Goal: Task Accomplishment & Management: Use online tool/utility

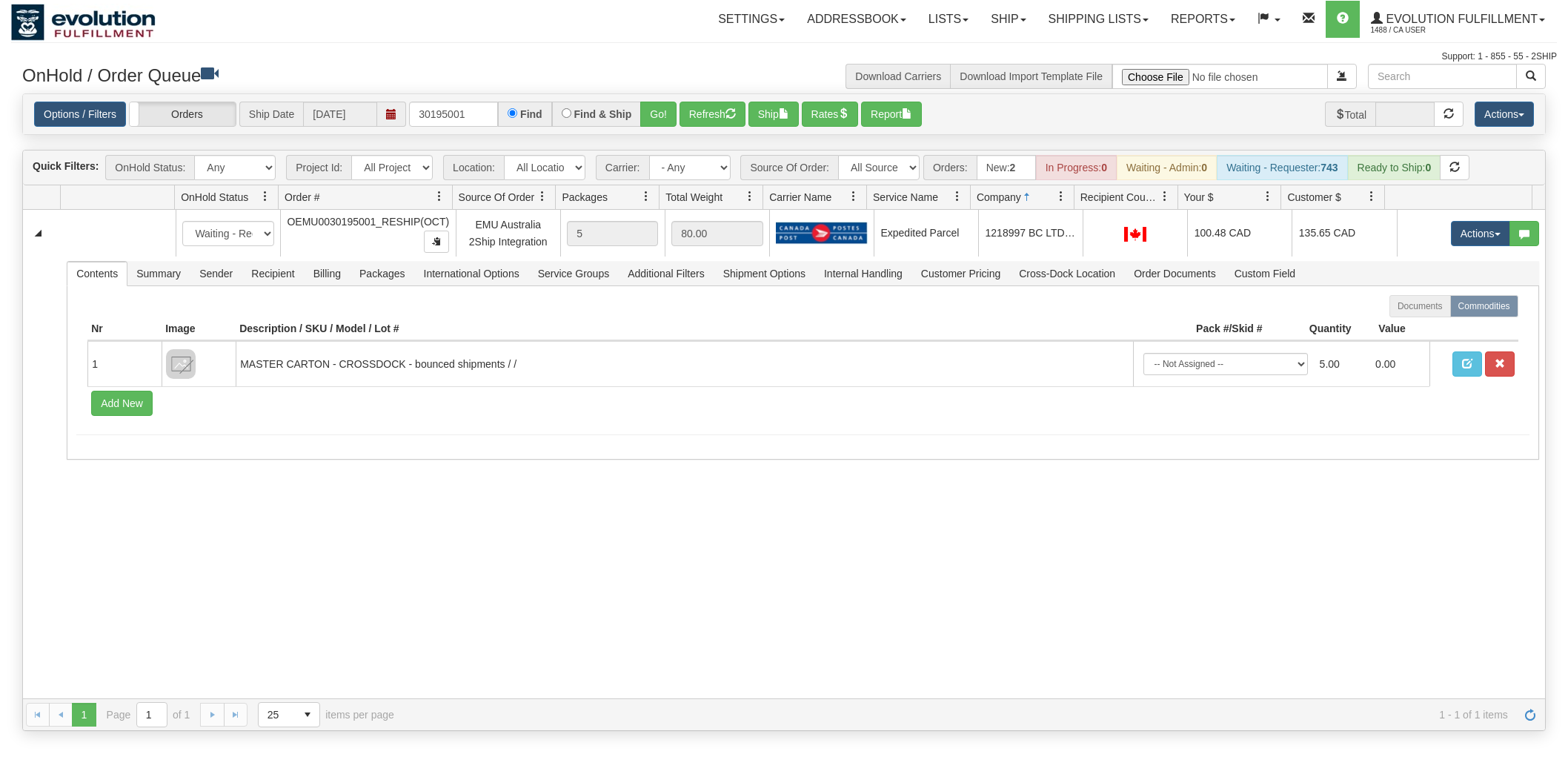
click at [465, 122] on input "30195001" at bounding box center [453, 114] width 89 height 26
type input "7692838_BO02"
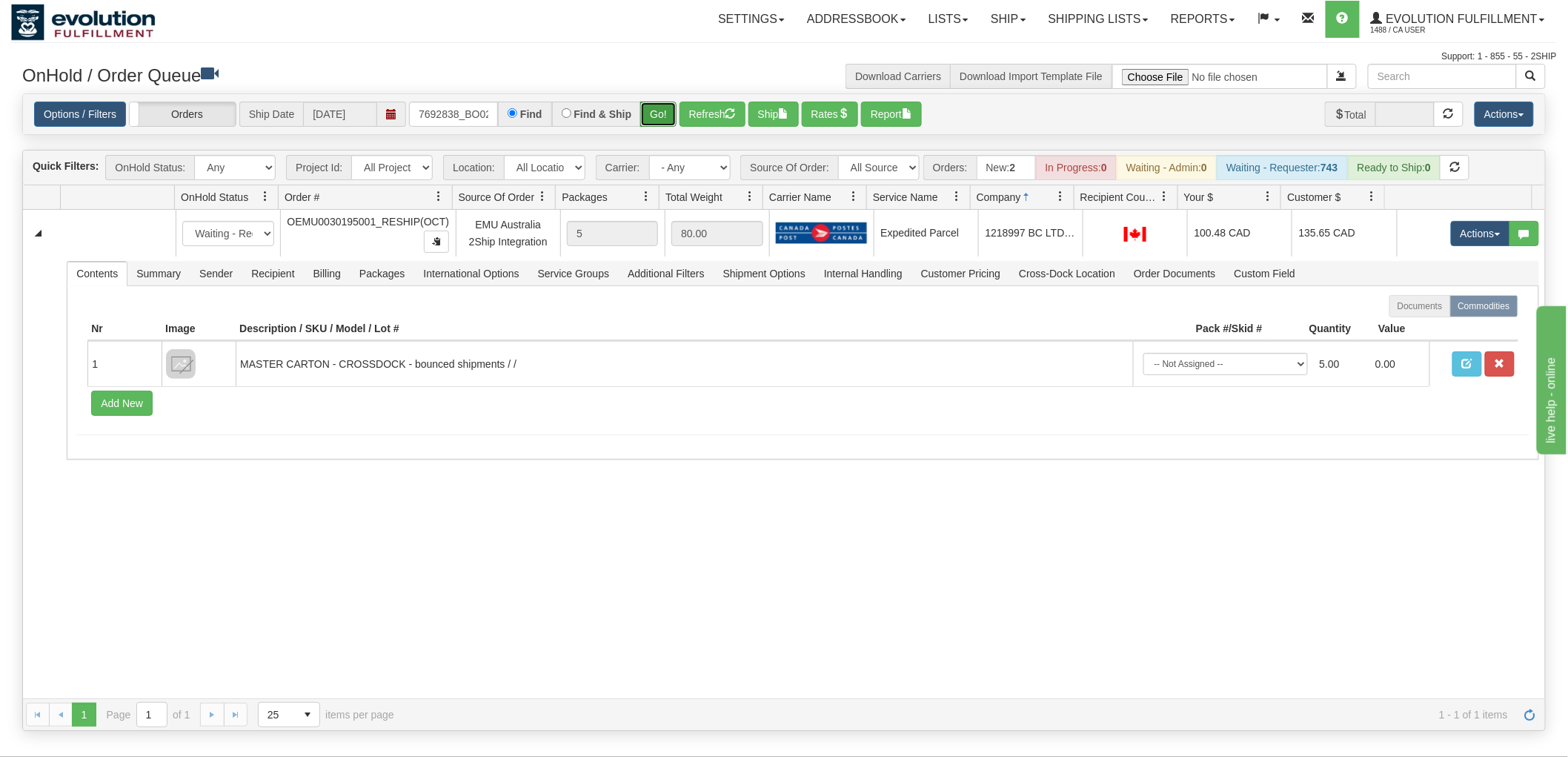
click at [662, 108] on button "Go!" at bounding box center [658, 114] width 37 height 26
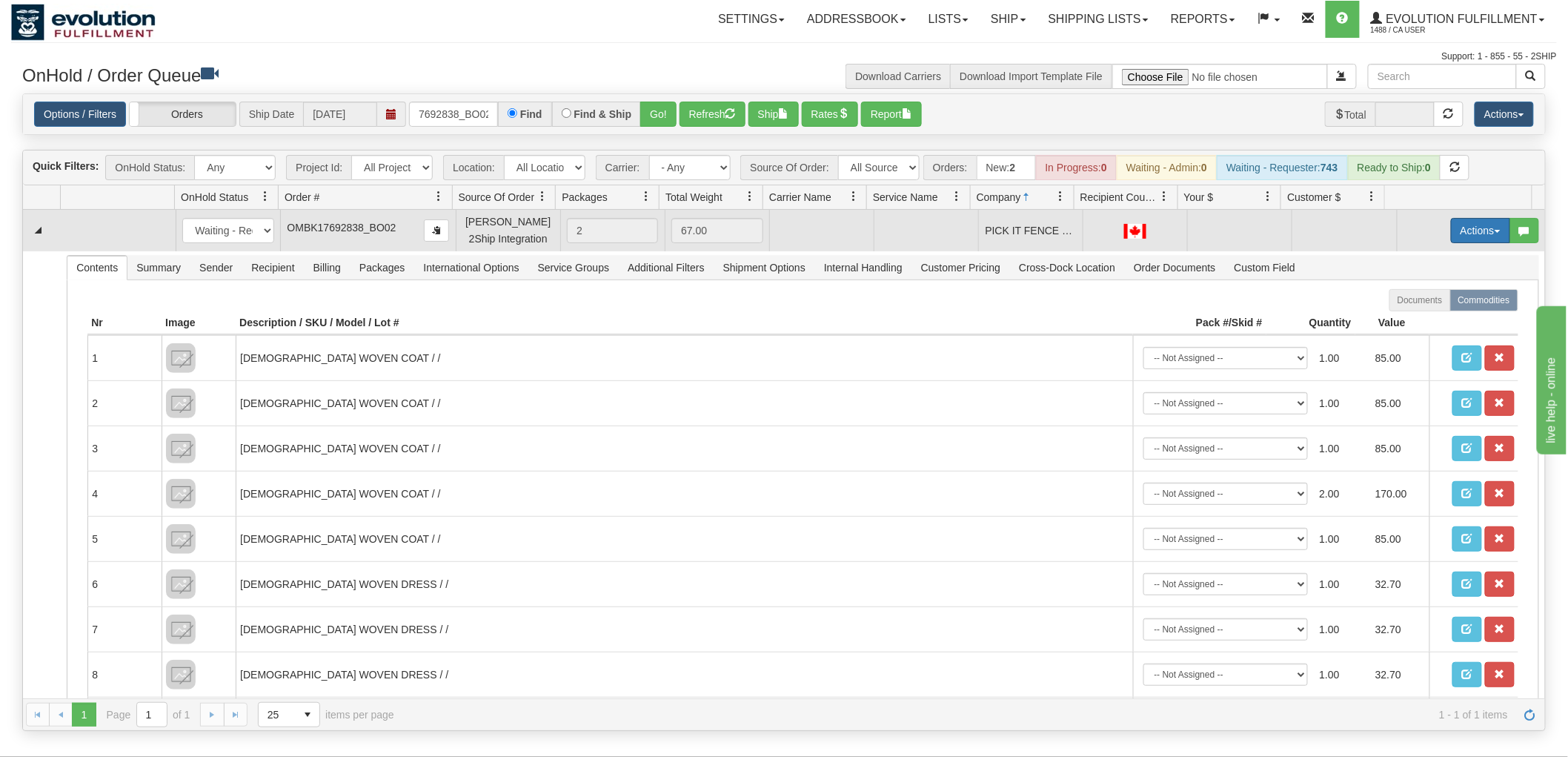
click at [1465, 218] on button "Actions" at bounding box center [1480, 230] width 59 height 26
click at [1423, 294] on span "Rate All Services" at bounding box center [1450, 297] width 89 height 12
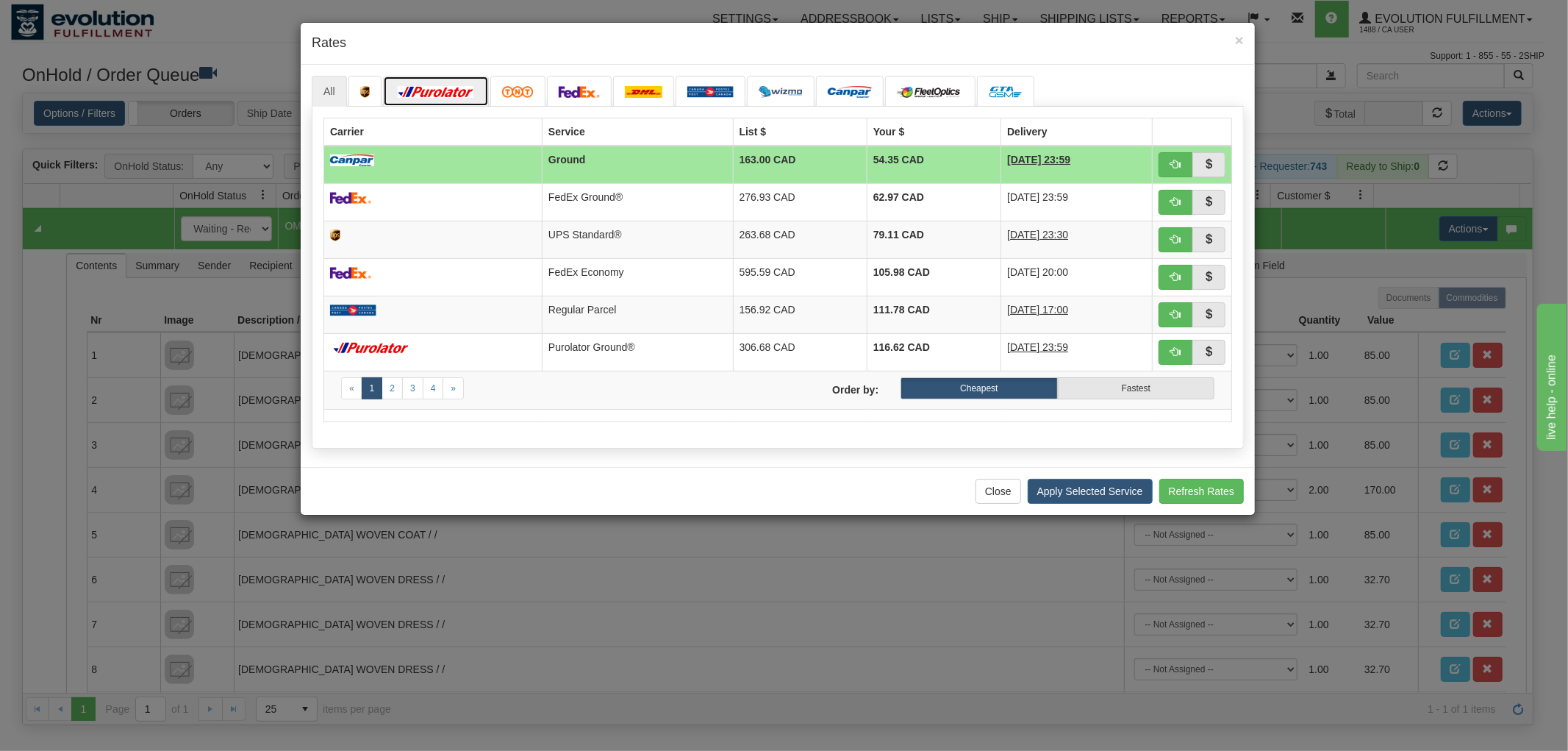
click at [455, 98] on link at bounding box center [435, 91] width 106 height 30
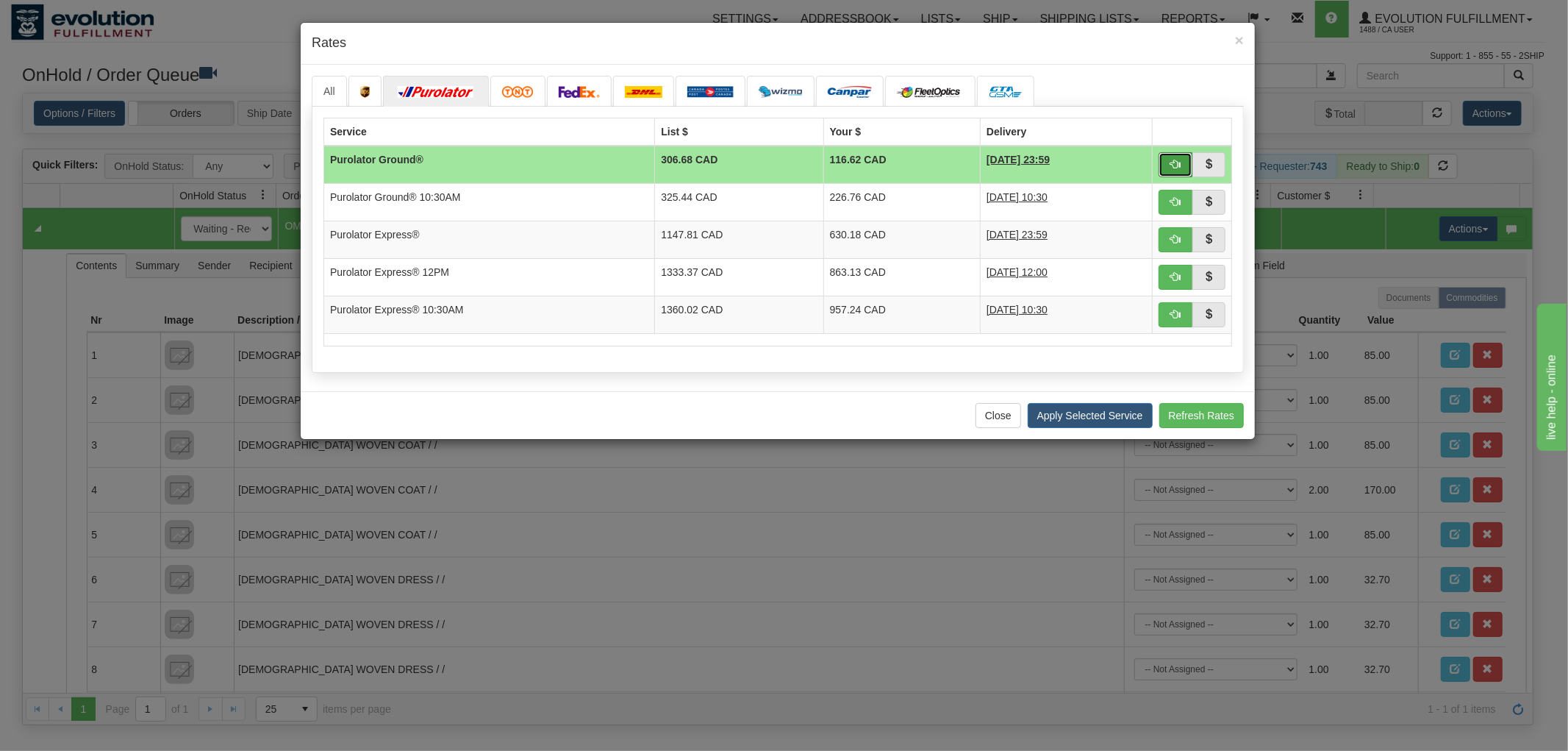
click at [1181, 165] on button "button" at bounding box center [1176, 165] width 34 height 25
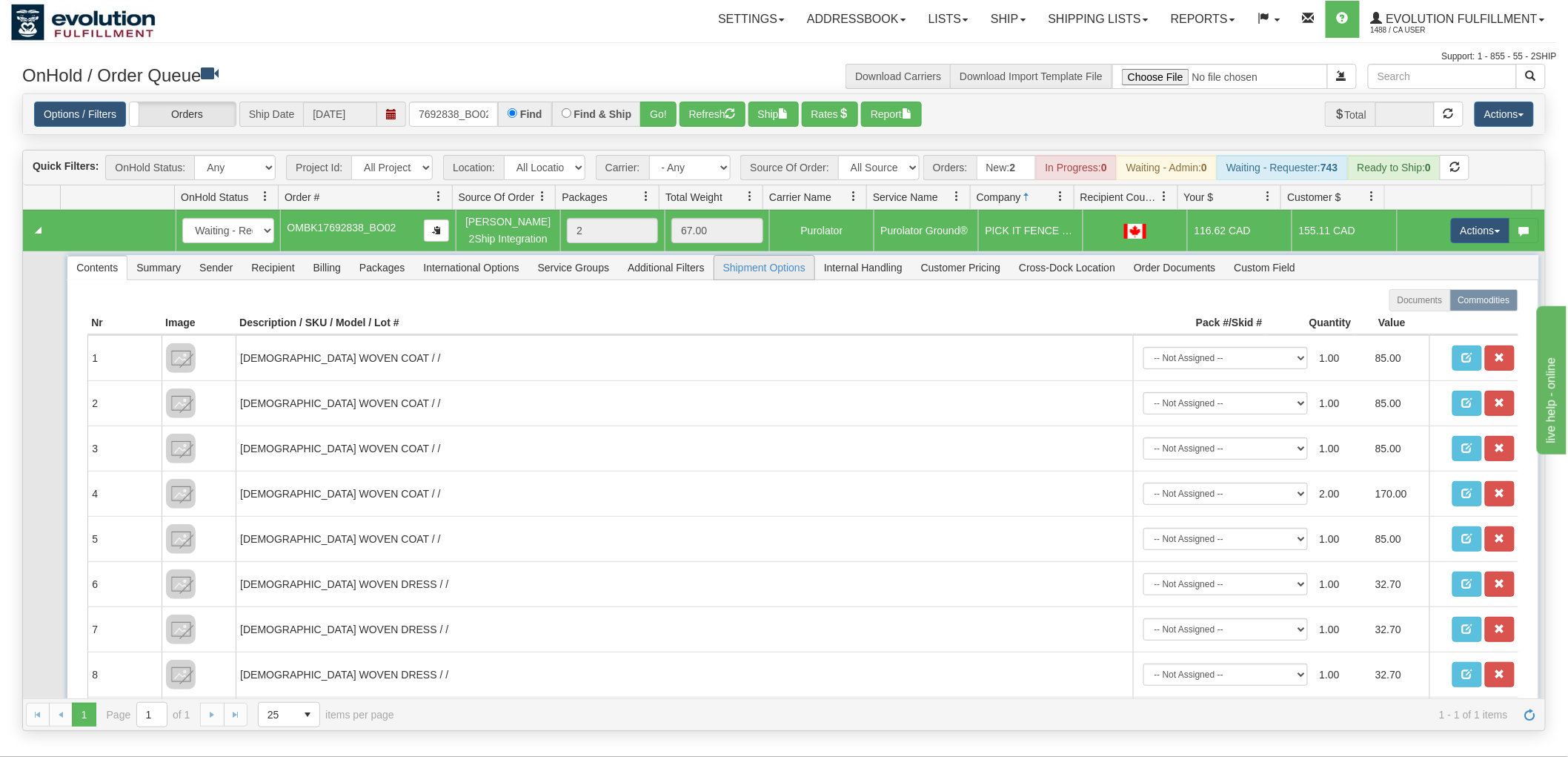
click at [774, 264] on span "Shipment Options" at bounding box center [764, 268] width 100 height 24
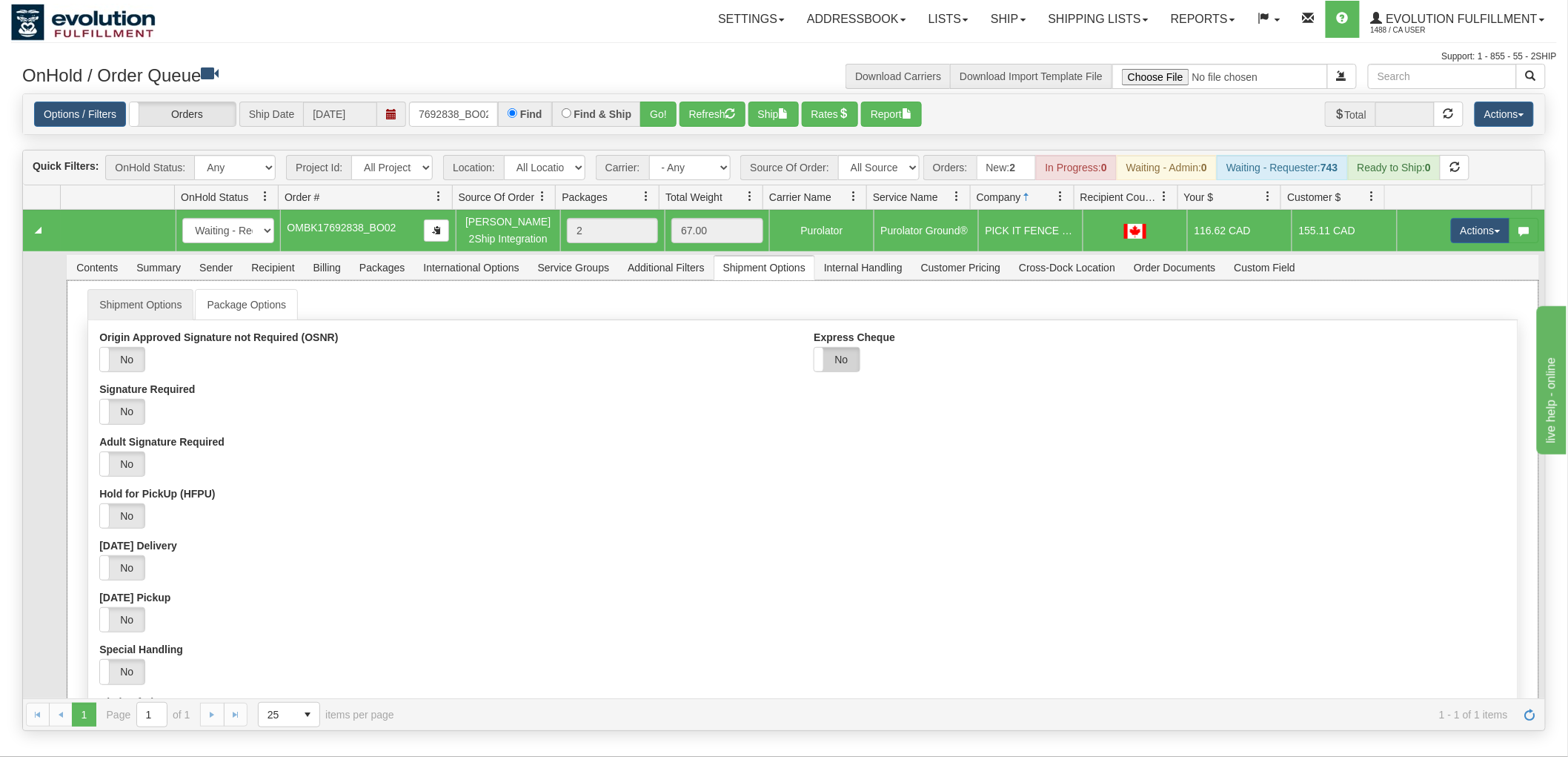
click at [842, 357] on label "No" at bounding box center [836, 359] width 44 height 24
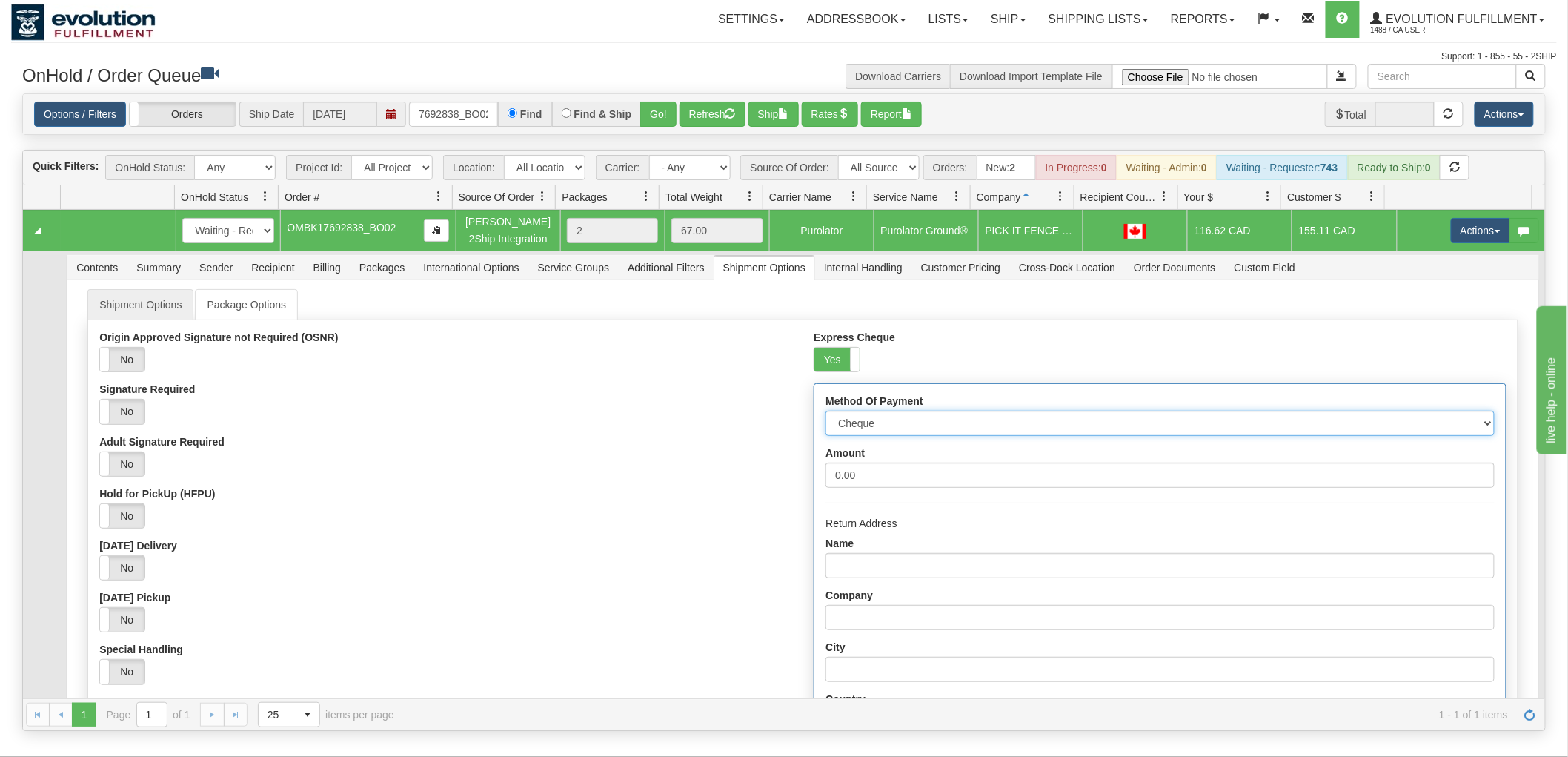
click at [878, 423] on select "Cheque Post - dated Cheque Certified Cheque Money Order Bank Draft" at bounding box center [1159, 423] width 668 height 26
select select "2"
click at [825, 411] on select "Cheque Post - dated Cheque Certified Cheque Money Order Bank Draft" at bounding box center [1159, 423] width 668 height 26
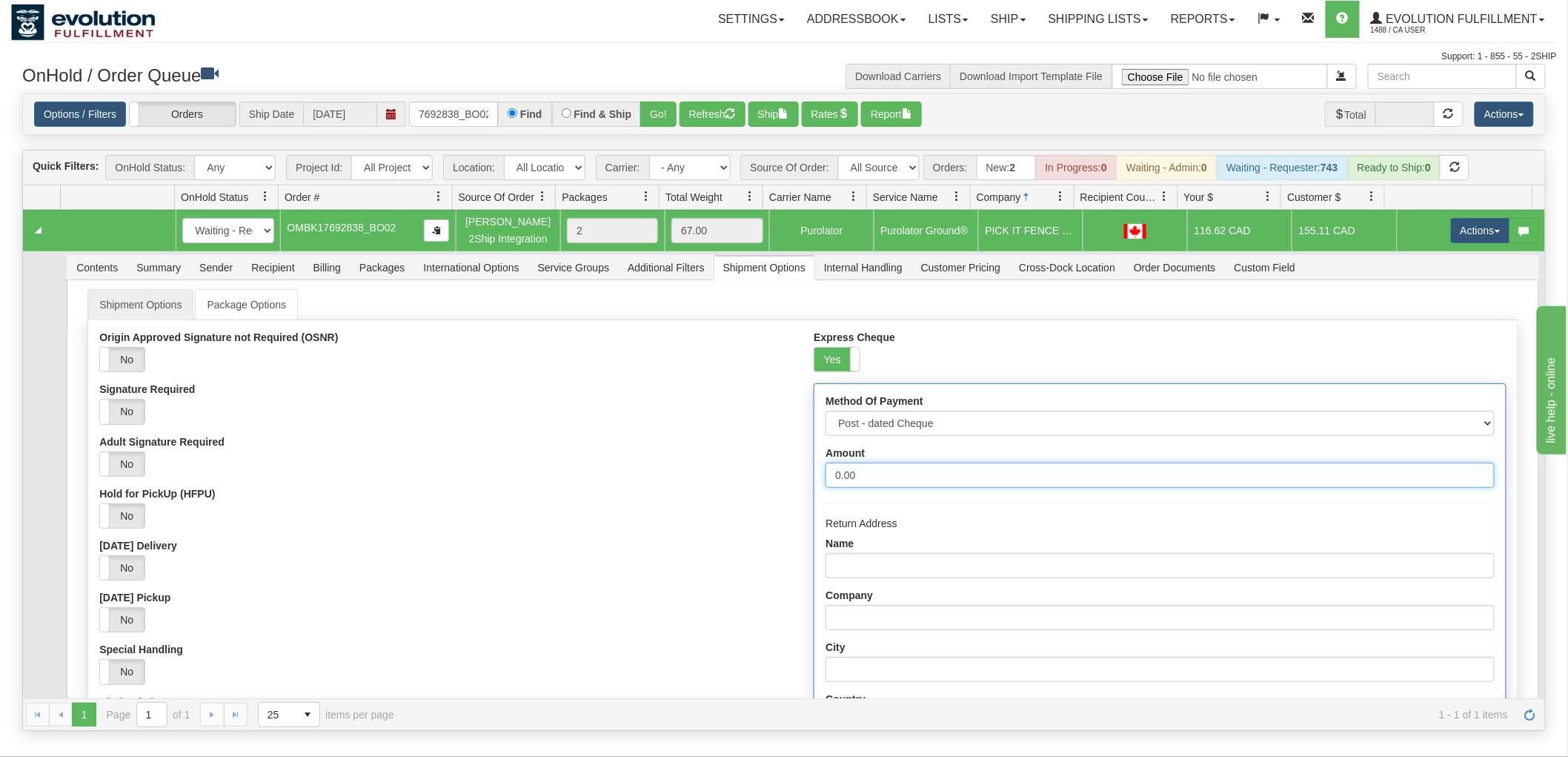
drag, startPoint x: 875, startPoint y: 464, endPoint x: 693, endPoint y: 479, distance: 182.6
click at [707, 479] on div "Origin Approved Signature not Required (OSNR) Yes No Signature Required Yes No …" at bounding box center [802, 677] width 1429 height 692
type input "1000"
click at [682, 479] on div "Origin Approved Signature not Required (OSNR) Yes No Signature Required Yes No …" at bounding box center [445, 617] width 714 height 572
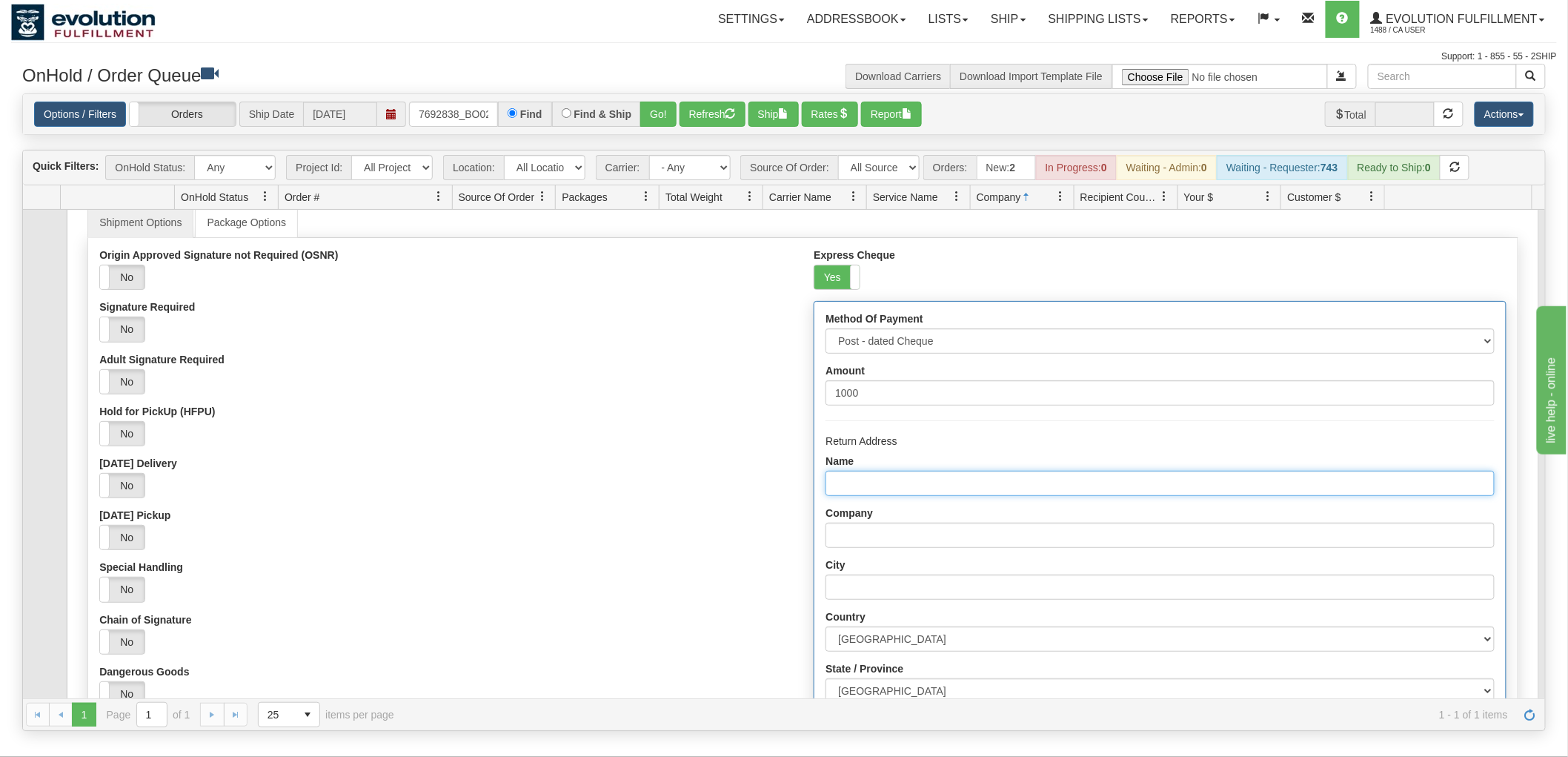
click at [842, 471] on input "Name" at bounding box center [1159, 483] width 668 height 26
type input "Evolution fulfilment"
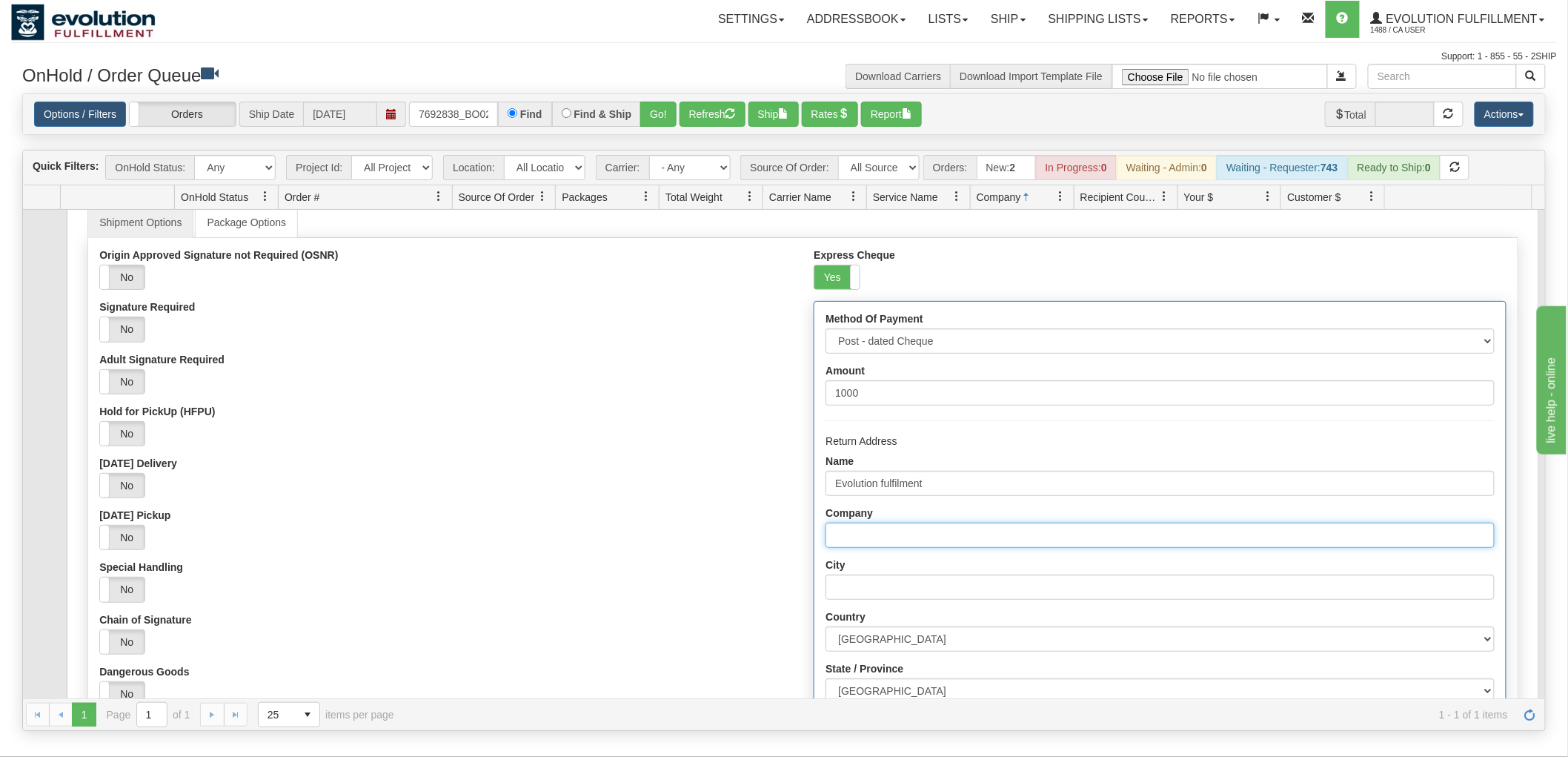
click at [888, 544] on input "Company" at bounding box center [1159, 535] width 668 height 26
type input "Evolution fulfilment"
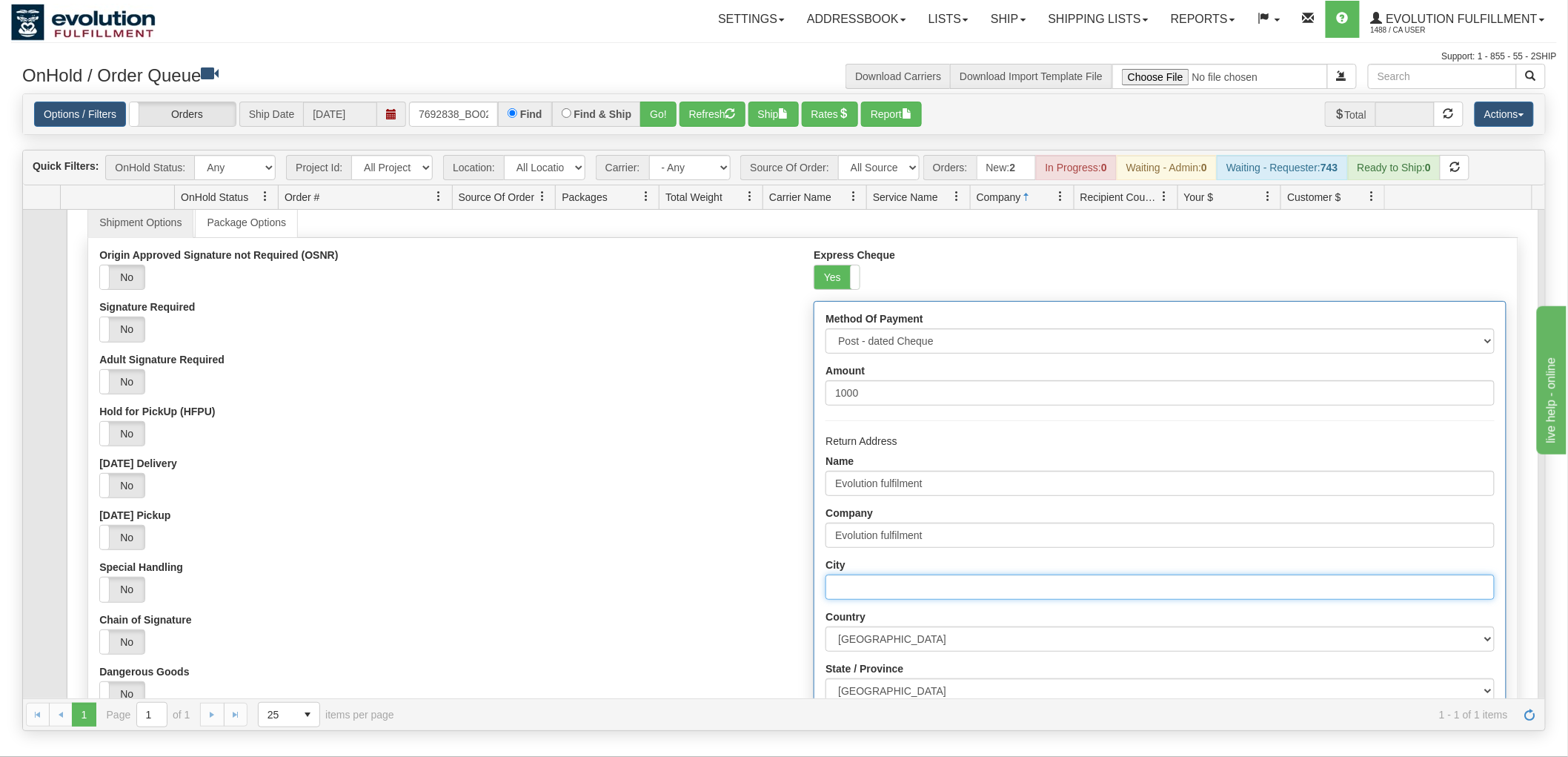
click at [898, 588] on input "City" at bounding box center [1159, 587] width 668 height 26
type input "Delta"
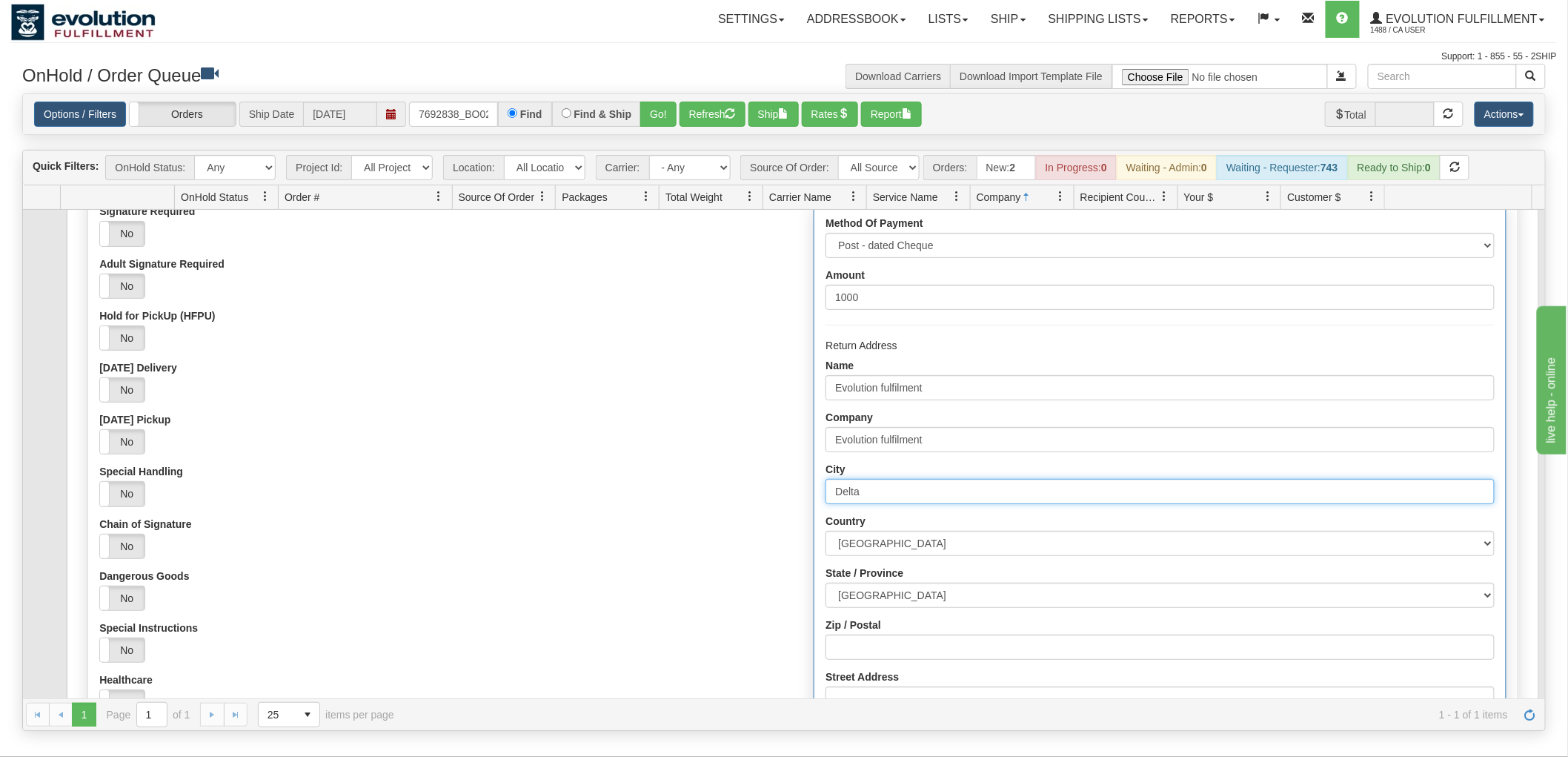
scroll to position [247, 0]
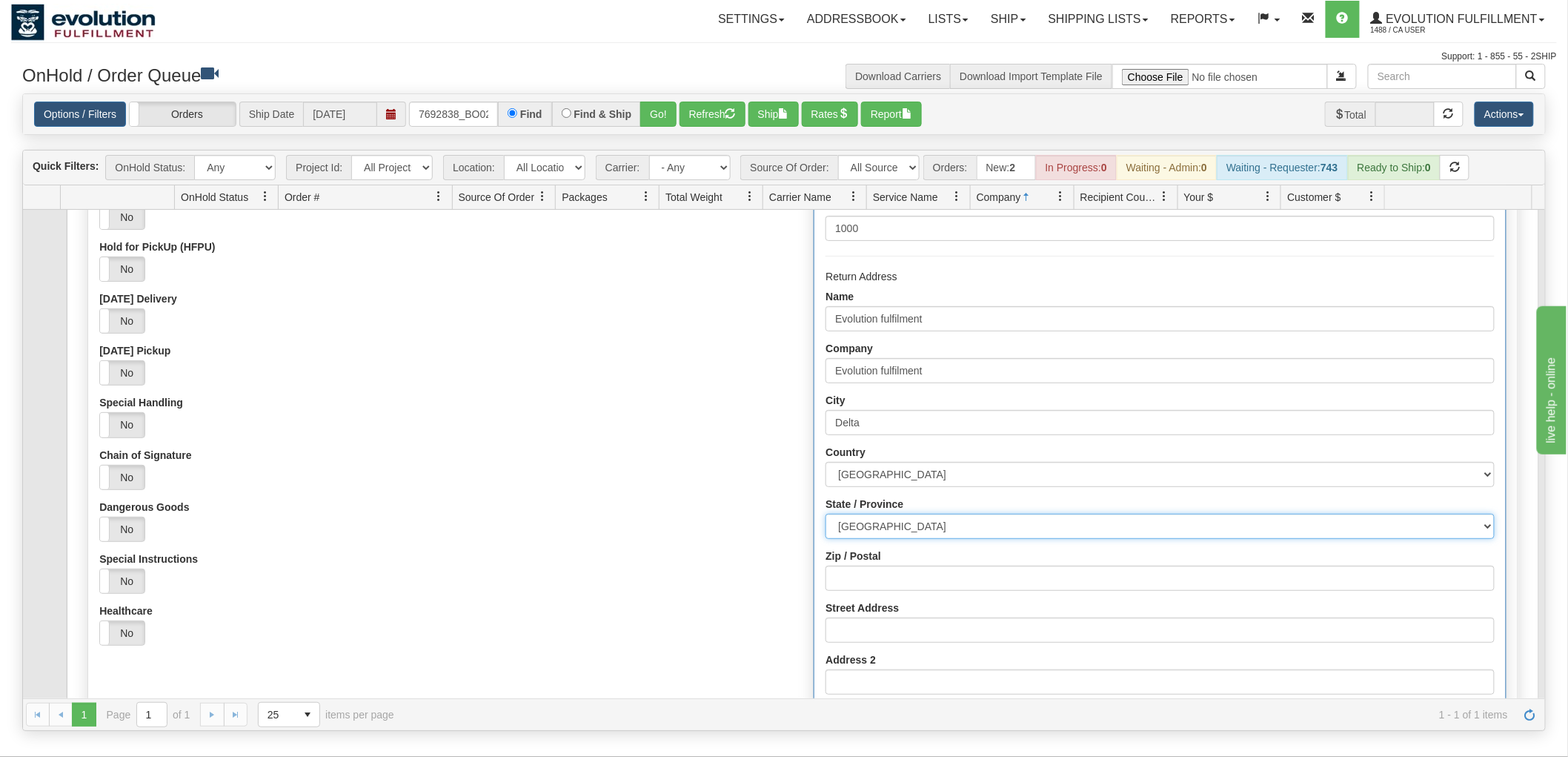
drag, startPoint x: 887, startPoint y: 522, endPoint x: 888, endPoint y: 550, distance: 28.0
click at [887, 522] on select "[GEOGRAPHIC_DATA] [GEOGRAPHIC_DATA] [GEOGRAPHIC_DATA] [GEOGRAPHIC_DATA] [GEOGRA…" at bounding box center [1159, 527] width 668 height 26
select select "BC"
click at [825, 514] on select "[GEOGRAPHIC_DATA] [GEOGRAPHIC_DATA] [GEOGRAPHIC_DATA] [GEOGRAPHIC_DATA] [GEOGRA…" at bounding box center [1159, 527] width 668 height 26
click at [879, 566] on input "Zip / Postal" at bounding box center [1159, 579] width 668 height 26
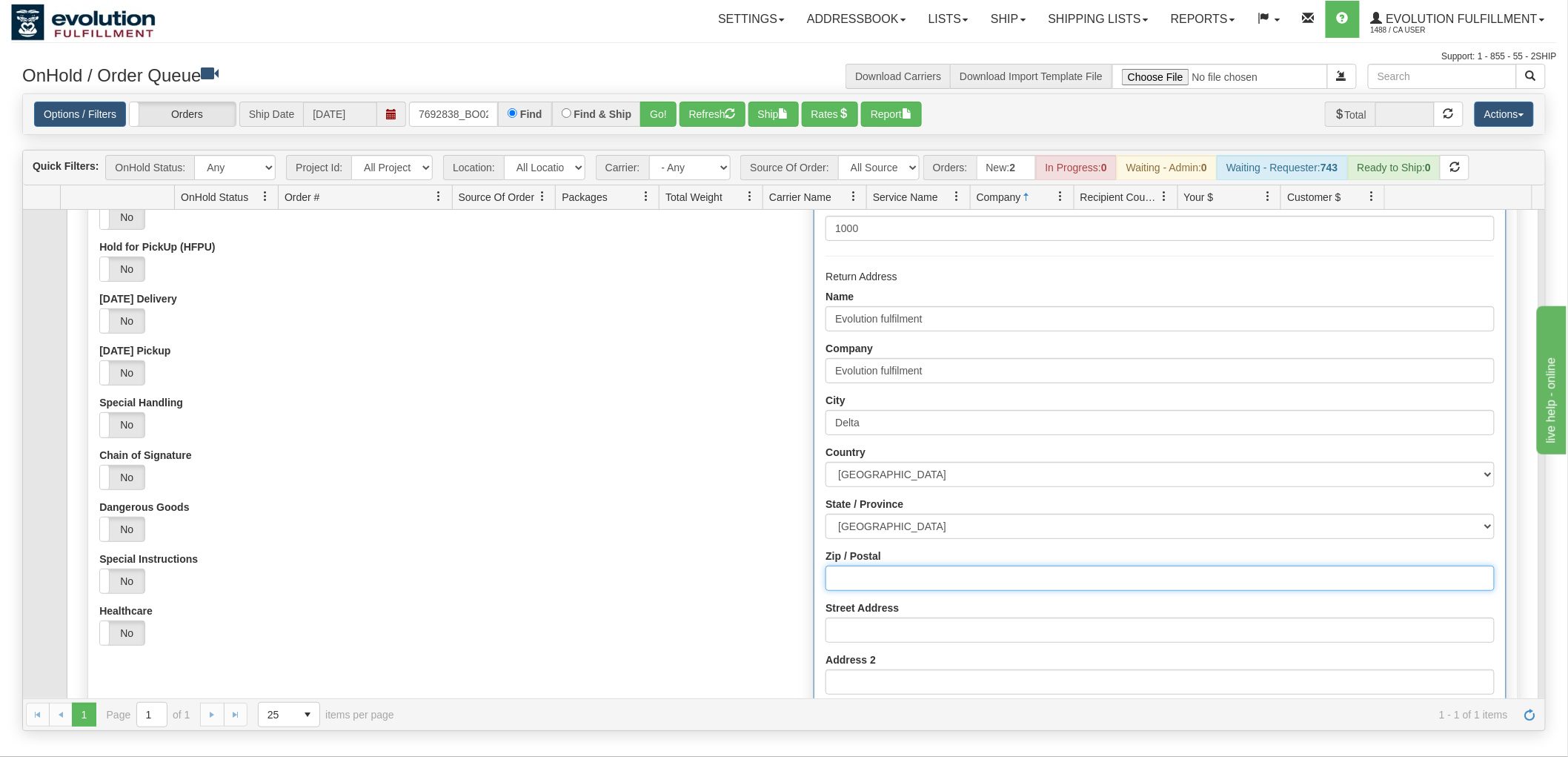
type input "V4G1K3"
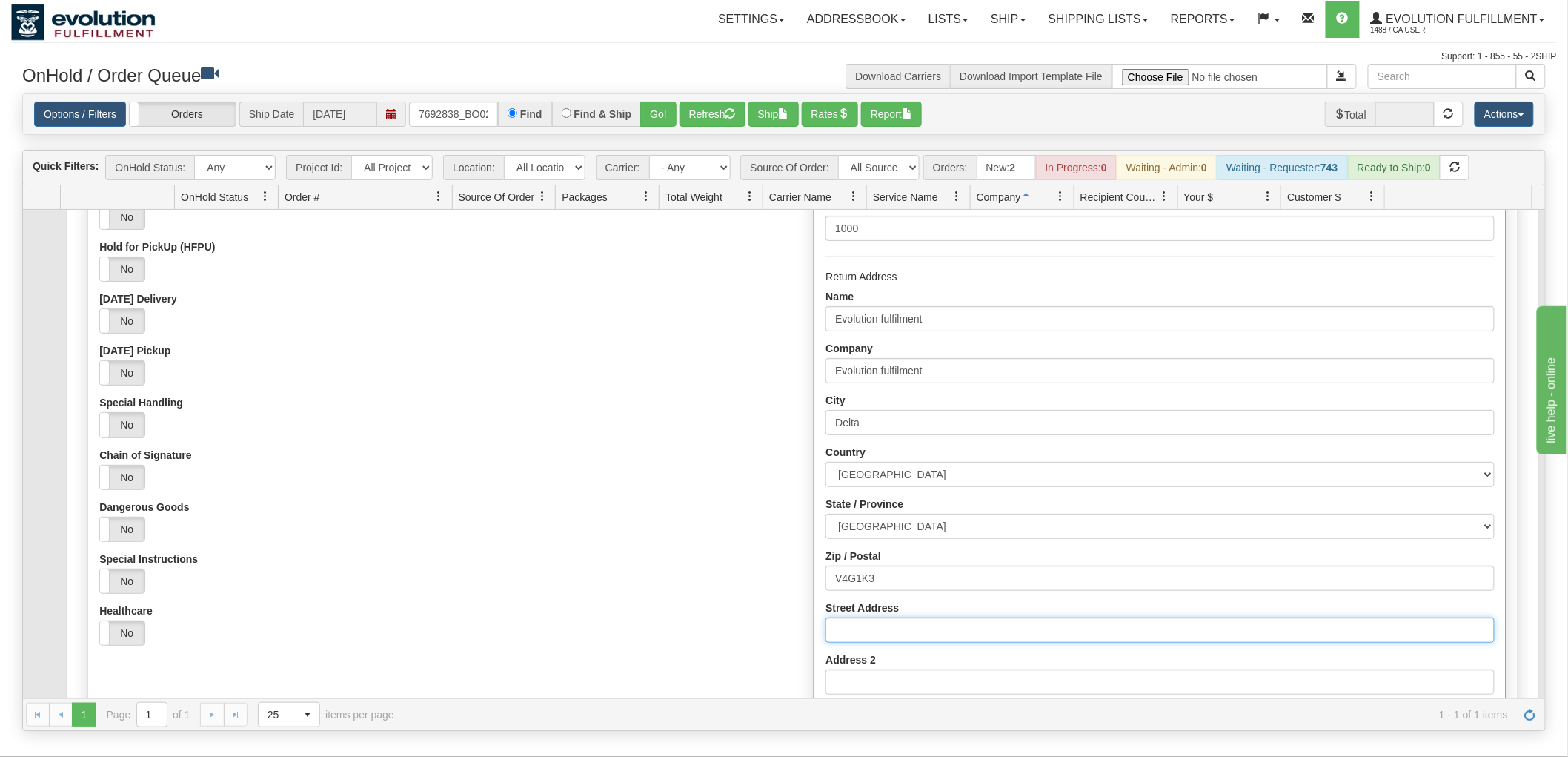
click at [904, 626] on input "Street Address" at bounding box center [1159, 630] width 668 height 26
type input "[STREET_ADDRESS]"
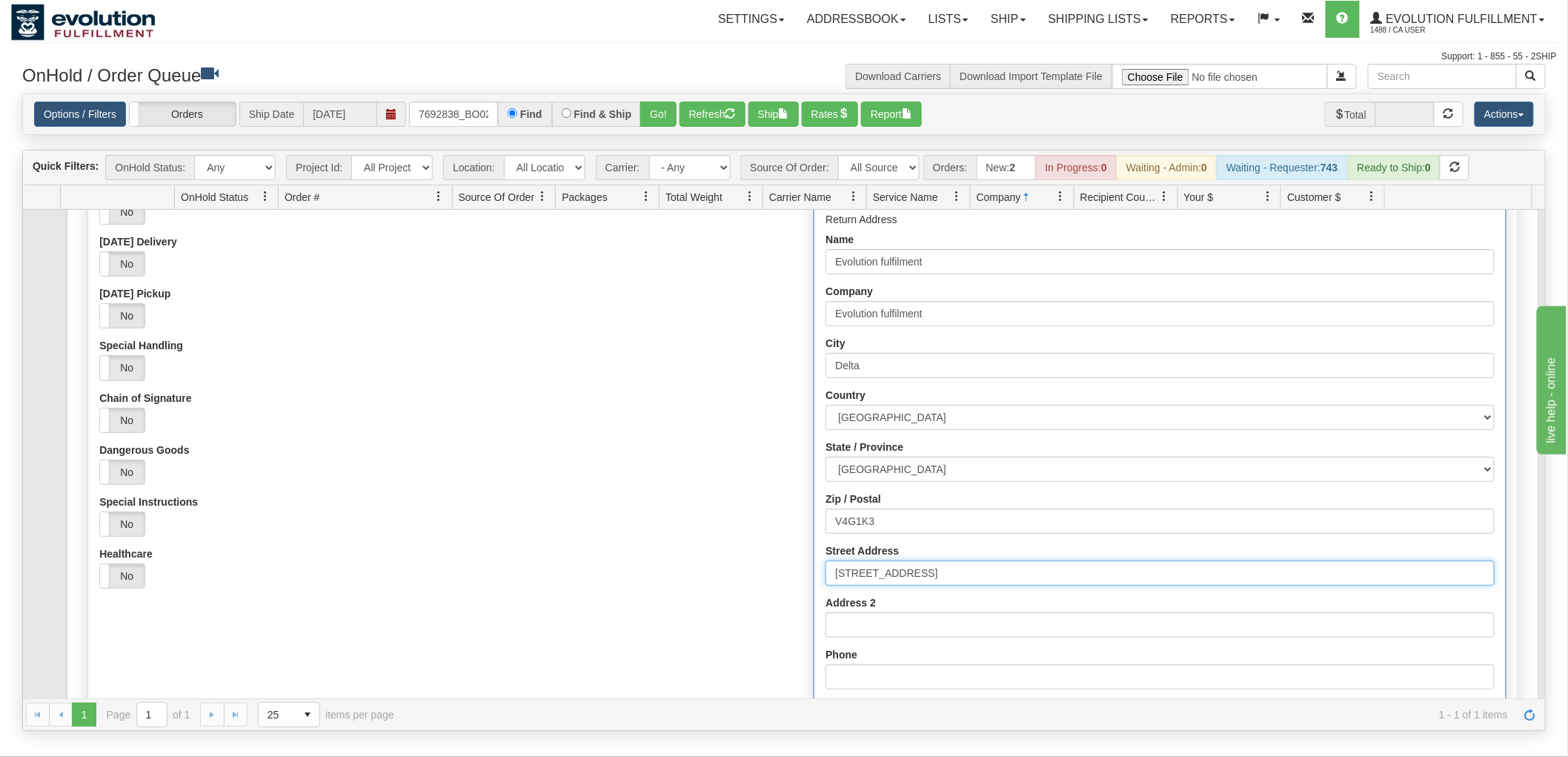
scroll to position [411, 0]
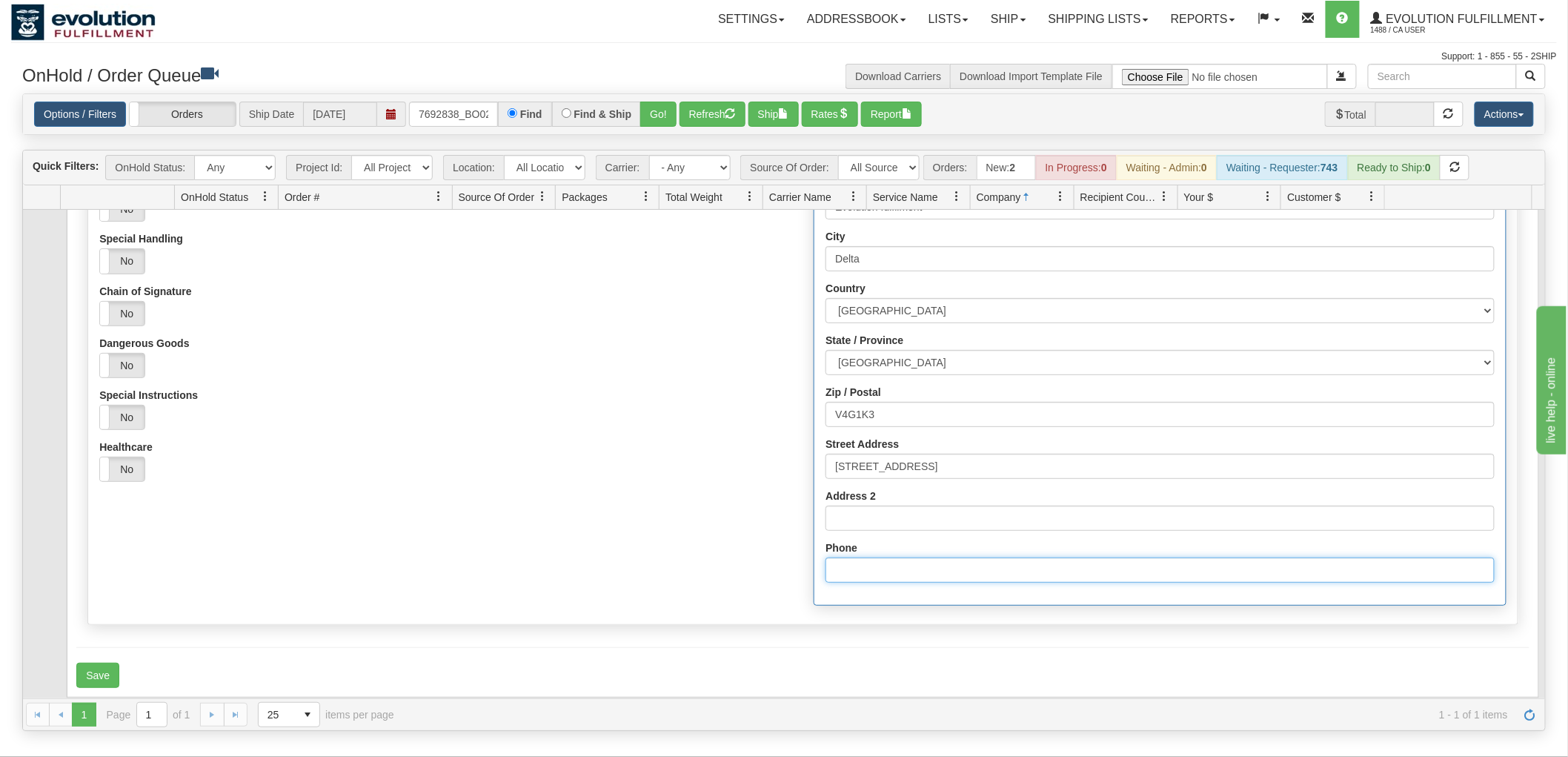
click at [870, 565] on input "Phone" at bounding box center [1159, 570] width 668 height 26
type input "6049402228"
click at [701, 554] on div "Origin Approved Signature not Required (OSNR) Yes No Signature Required Yes No …" at bounding box center [802, 266] width 1429 height 692
click at [90, 667] on button "Save" at bounding box center [97, 675] width 43 height 26
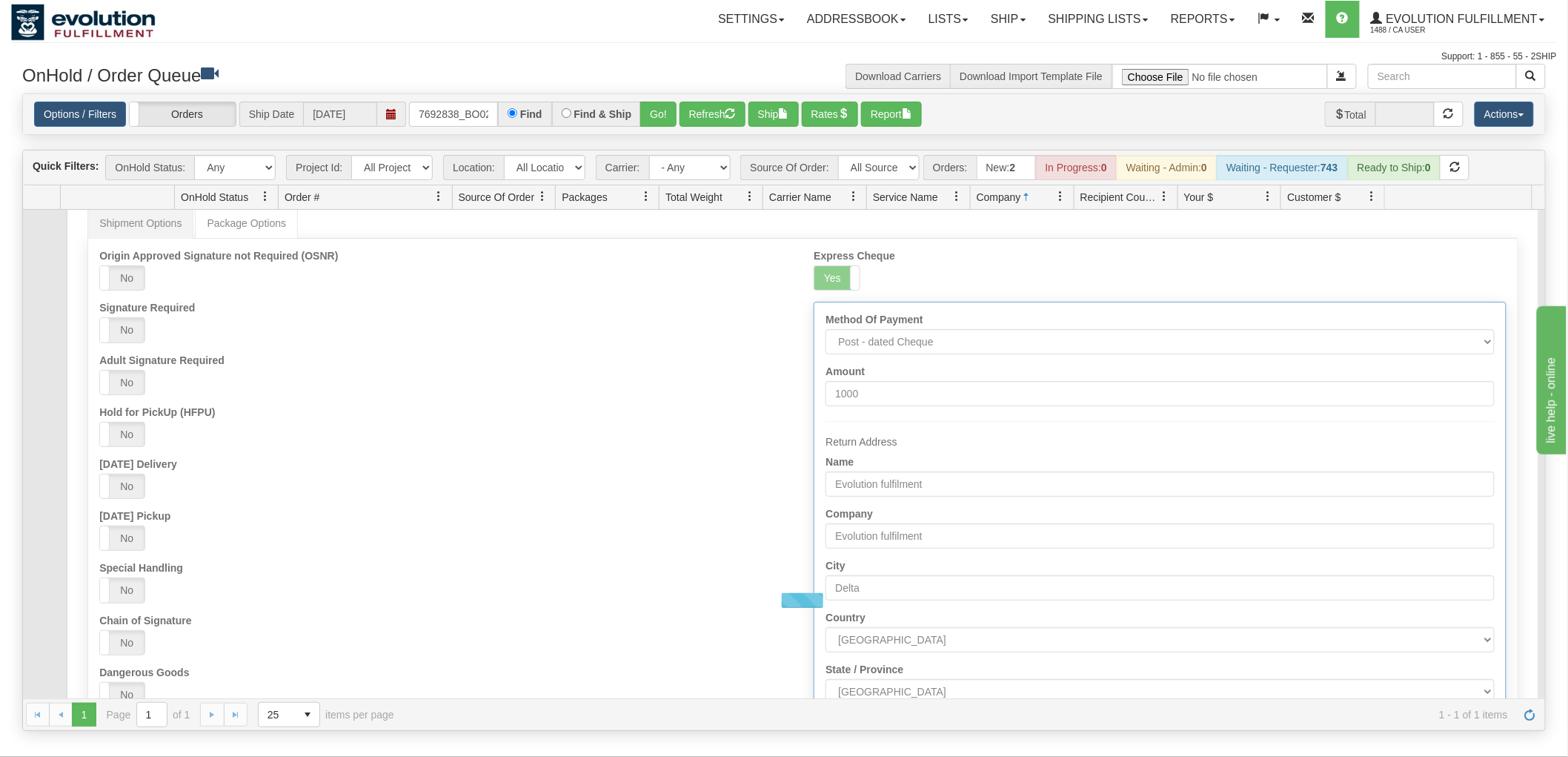
scroll to position [0, 0]
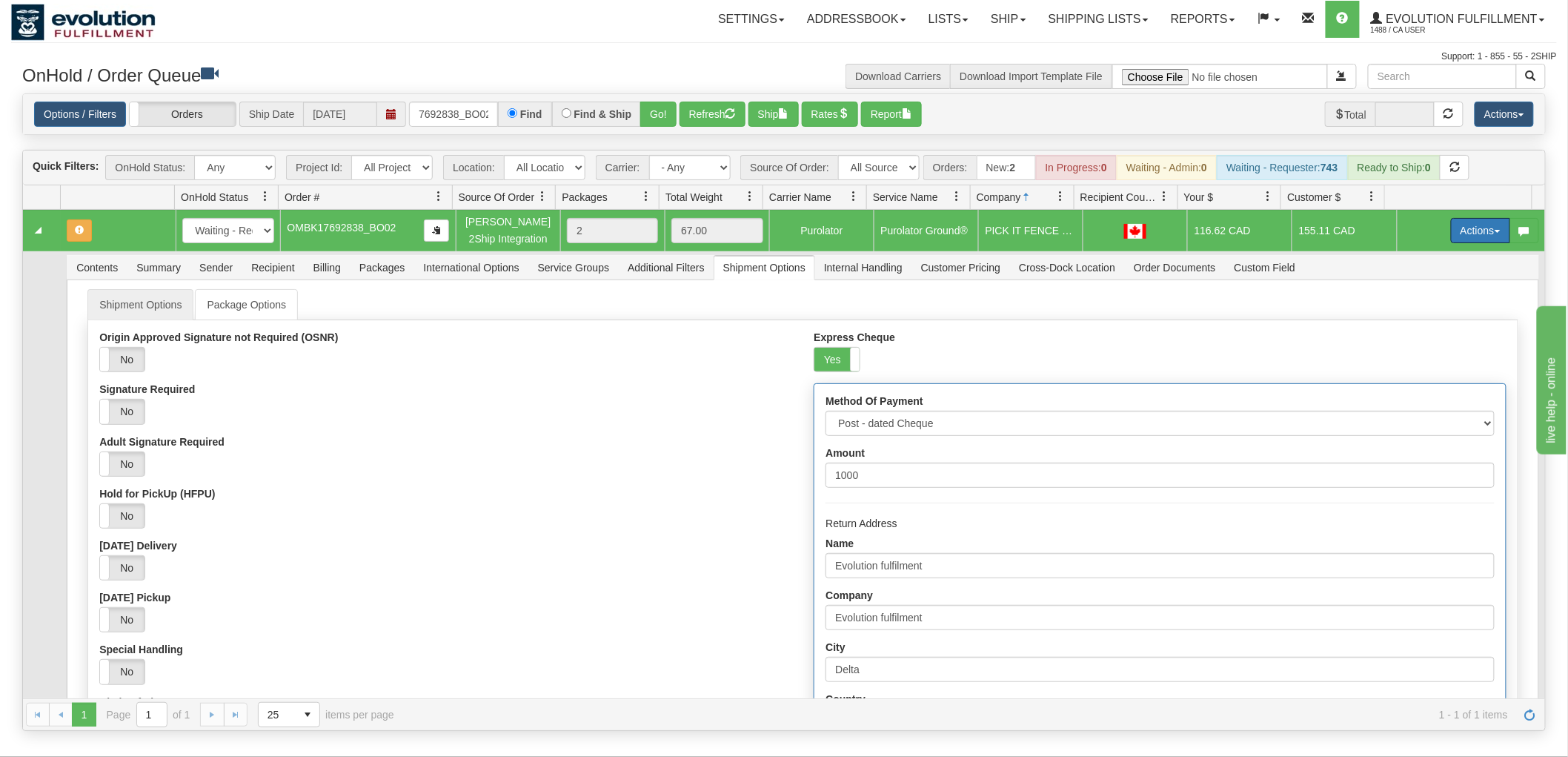
click at [1458, 231] on button "Actions" at bounding box center [1480, 230] width 59 height 26
click at [1429, 272] on span "Refresh Rates" at bounding box center [1443, 278] width 76 height 12
click at [701, 111] on button "Refresh" at bounding box center [712, 114] width 66 height 26
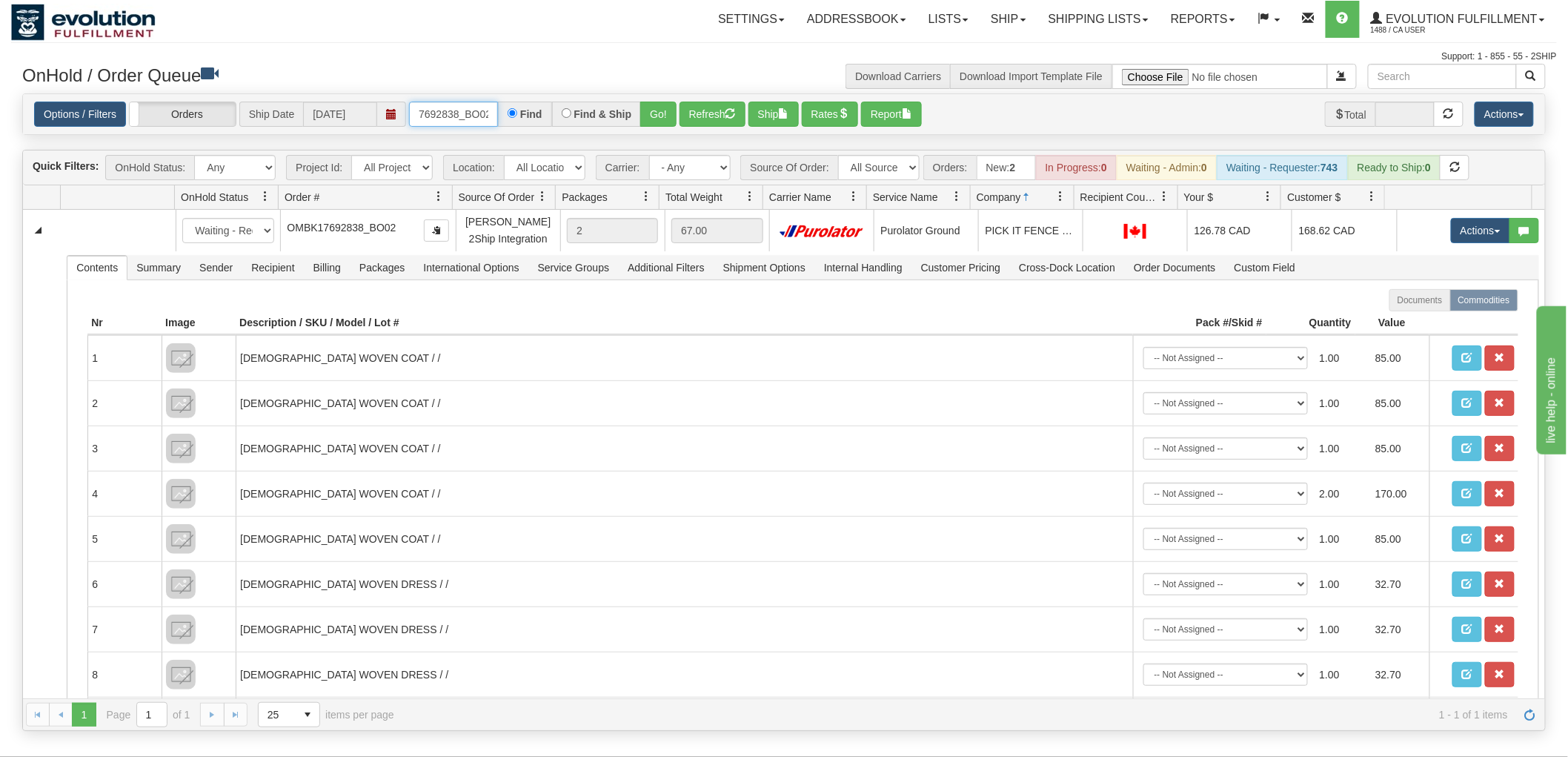
click at [465, 108] on input "7692838_BO02" at bounding box center [453, 114] width 89 height 26
paste input "OMBK17677214_BO01"
drag, startPoint x: 424, startPoint y: 115, endPoint x: 104, endPoint y: 115, distance: 320.0
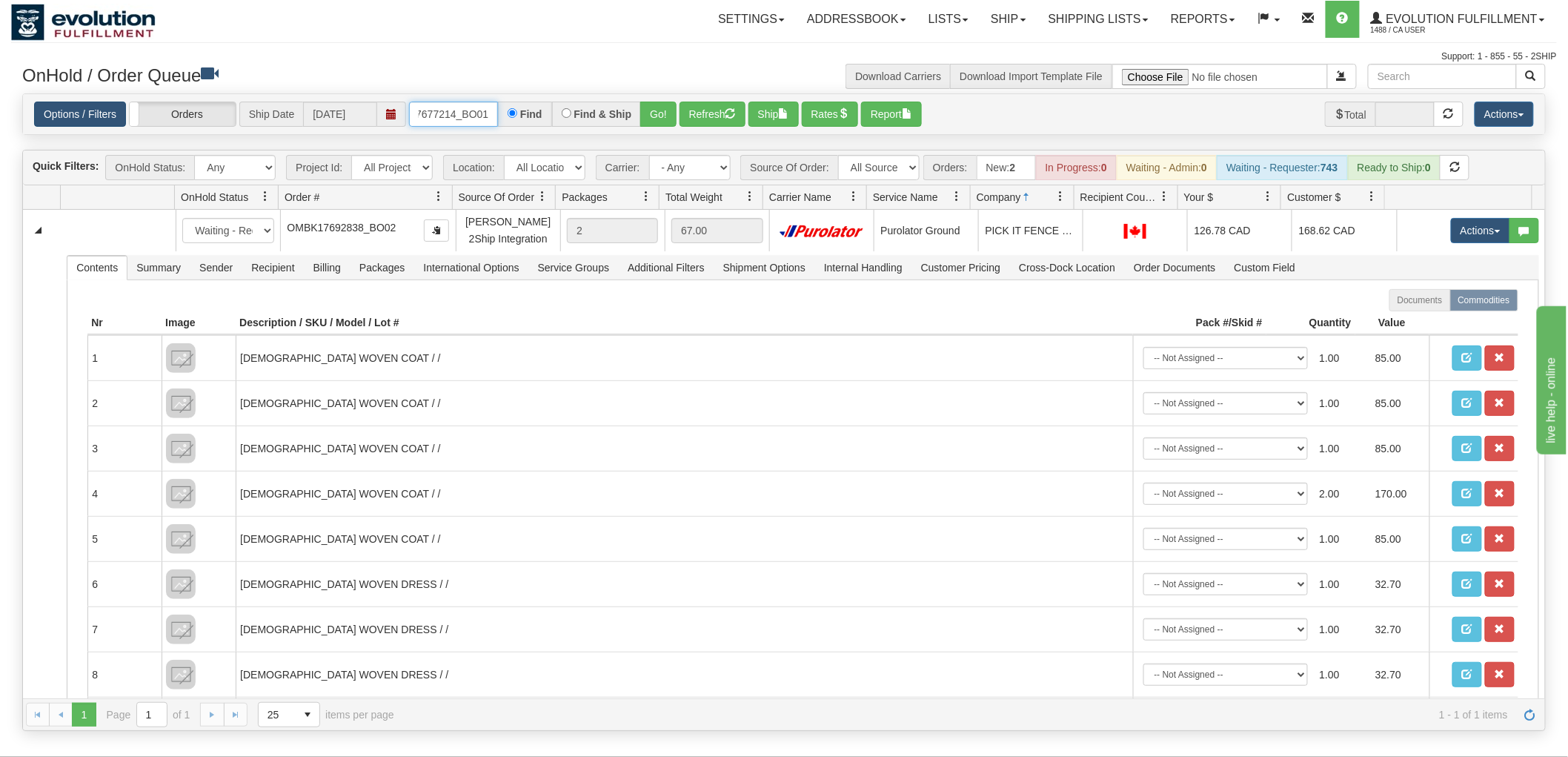
click at [104, 115] on div "Options / Filters Group Shipments Orders Ship Date [DATE] OMBK17677214_BO01 Fin…" at bounding box center [784, 114] width 1501 height 26
type input "677214_BO01"
click at [661, 109] on button "Go!" at bounding box center [658, 114] width 37 height 26
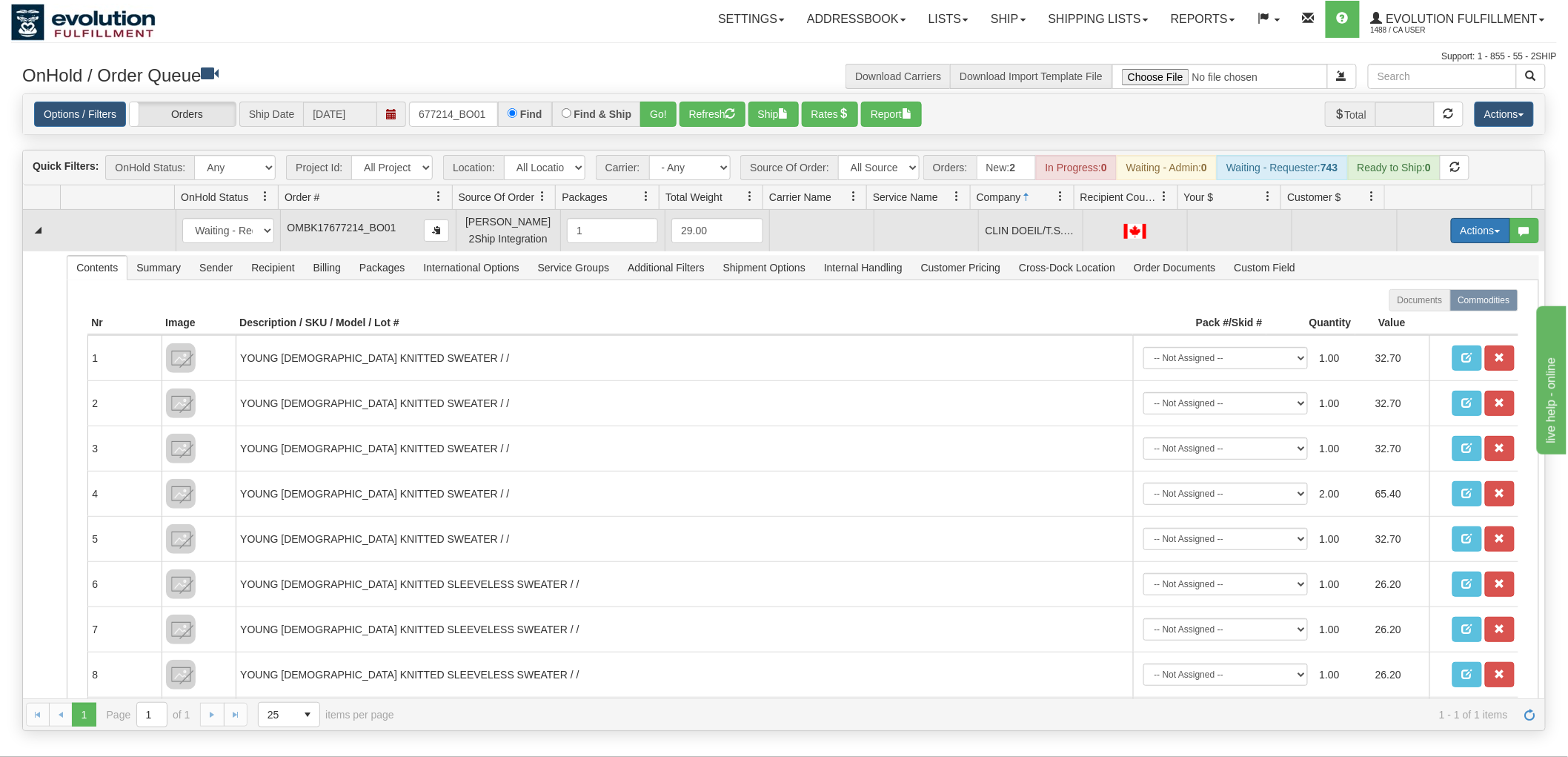
click at [1451, 240] on button "Actions" at bounding box center [1480, 230] width 59 height 26
click at [1433, 298] on span "Rate All Services" at bounding box center [1450, 297] width 89 height 12
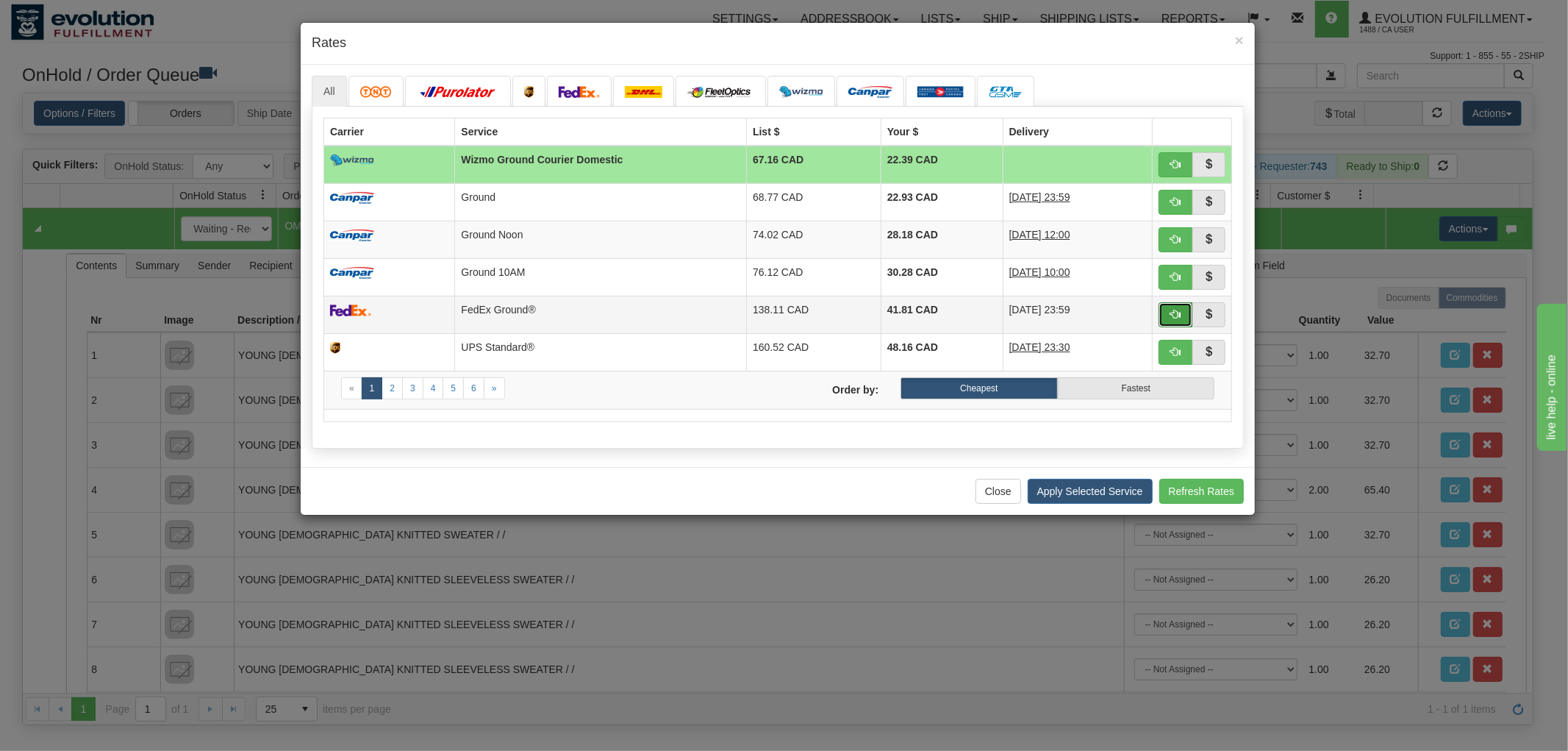
click at [1179, 319] on button "button" at bounding box center [1176, 315] width 34 height 25
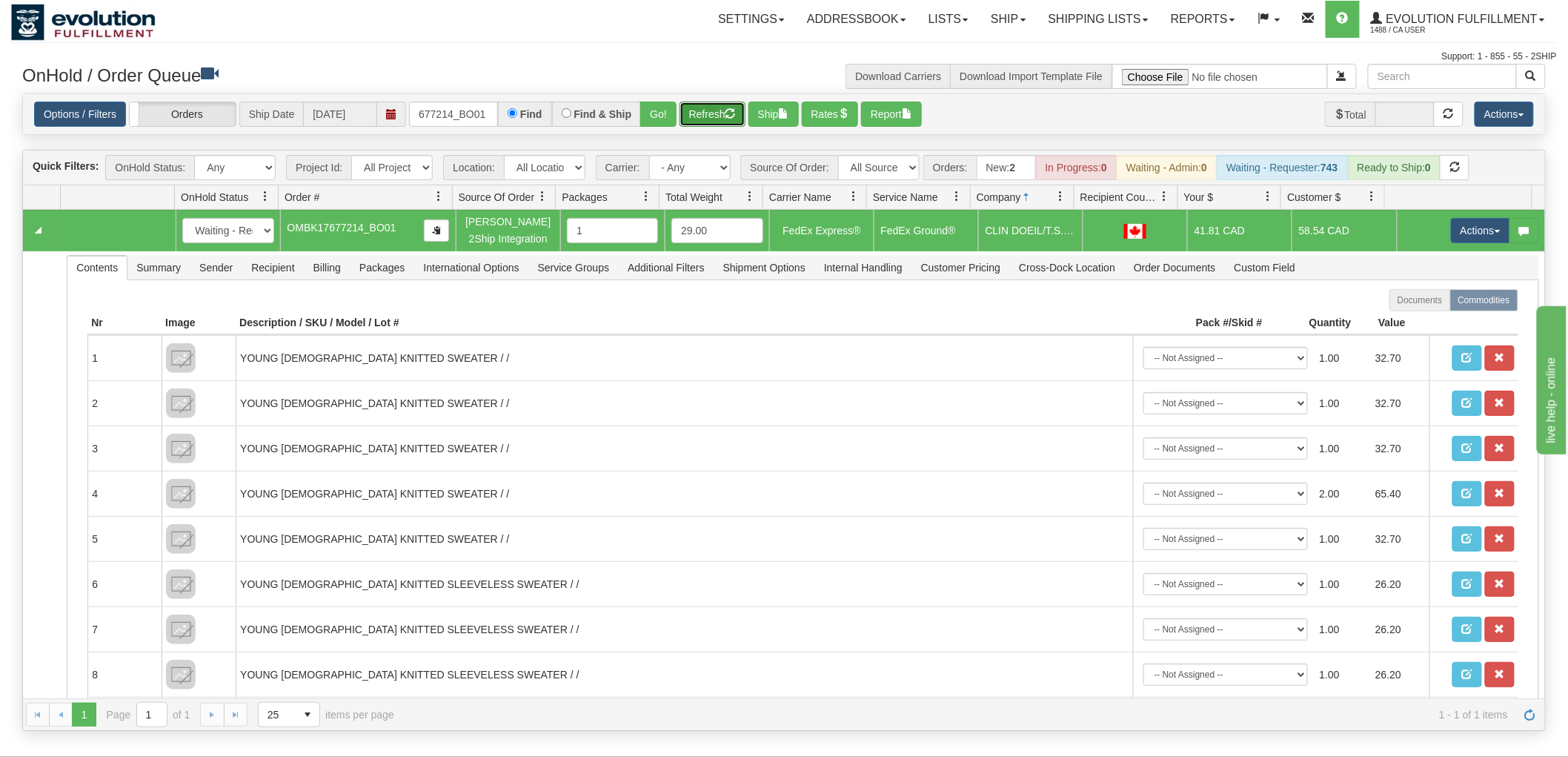
click at [716, 114] on button "Refresh" at bounding box center [712, 114] width 66 height 26
